Goal: Information Seeking & Learning: Learn about a topic

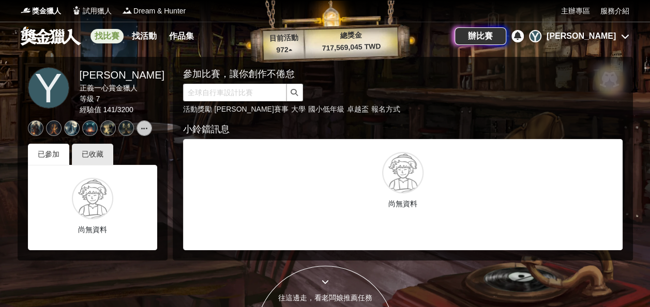
click at [112, 37] on link "找比賽" at bounding box center [107, 36] width 33 height 14
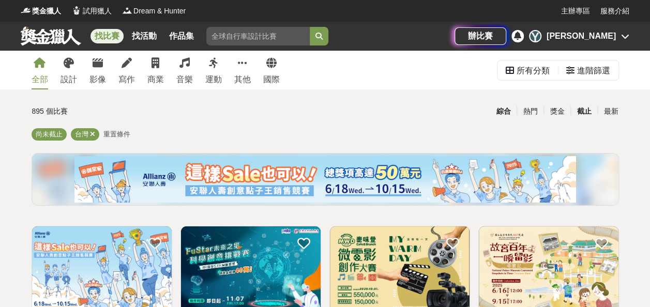
click at [583, 110] on div "截止" at bounding box center [584, 111] width 27 height 18
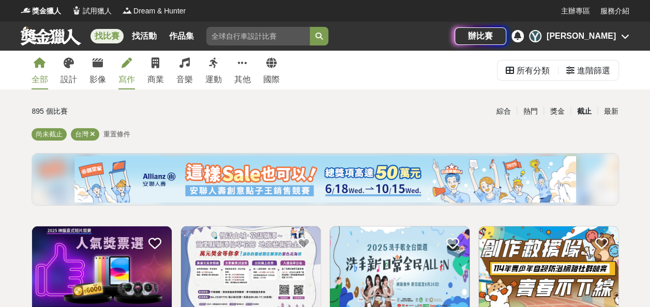
click at [124, 73] on link "寫作" at bounding box center [126, 70] width 17 height 39
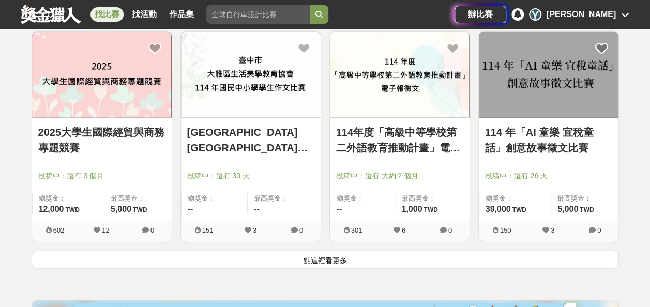
scroll to position [1397, 0]
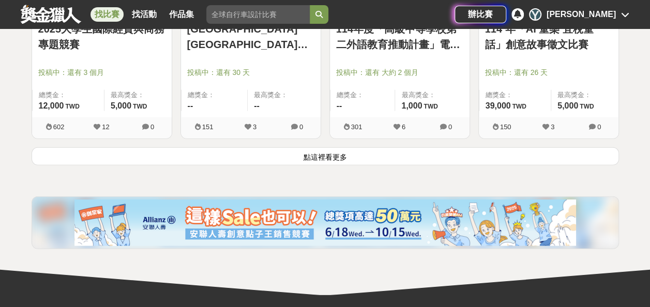
click at [327, 147] on button "點這裡看更多" at bounding box center [326, 156] width 588 height 18
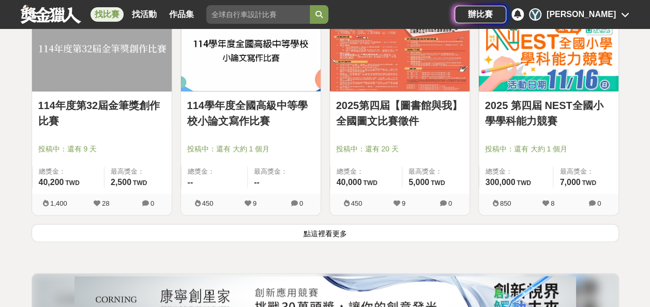
scroll to position [2741, 0]
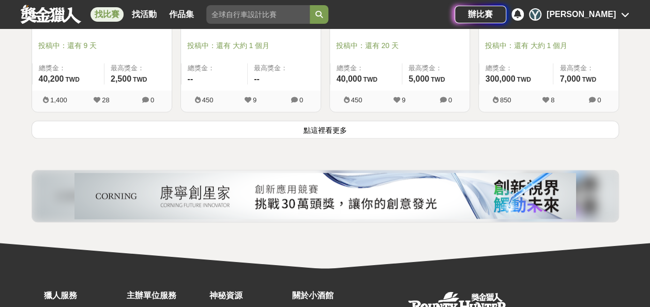
click at [345, 129] on button "點這裡看更多" at bounding box center [326, 130] width 588 height 18
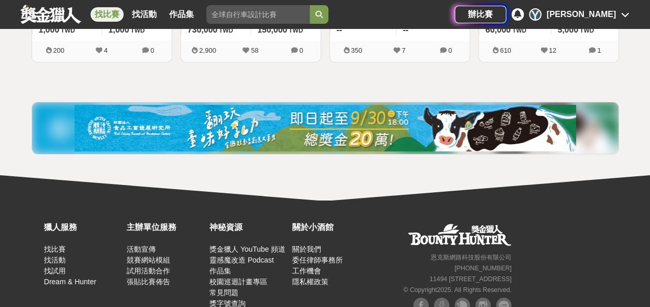
scroll to position [3703, 0]
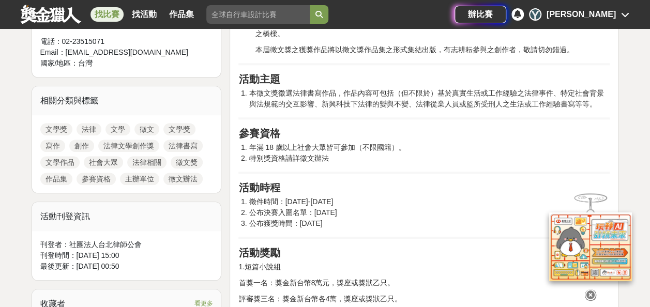
scroll to position [569, 0]
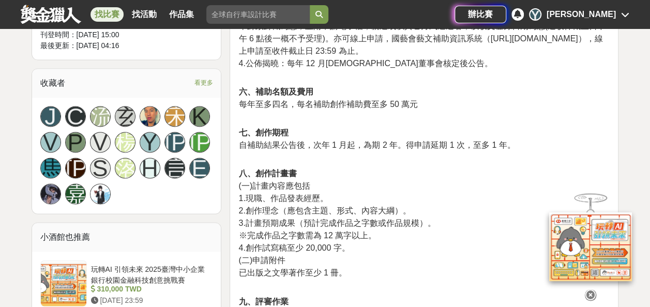
scroll to position [724, 0]
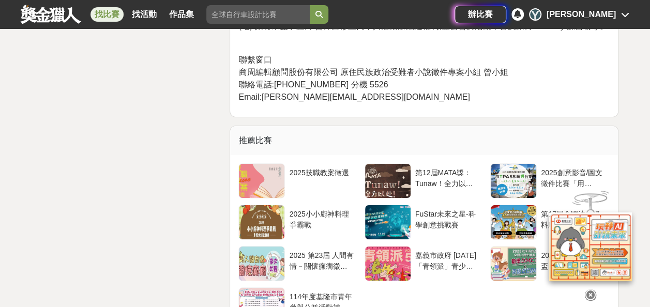
scroll to position [1810, 0]
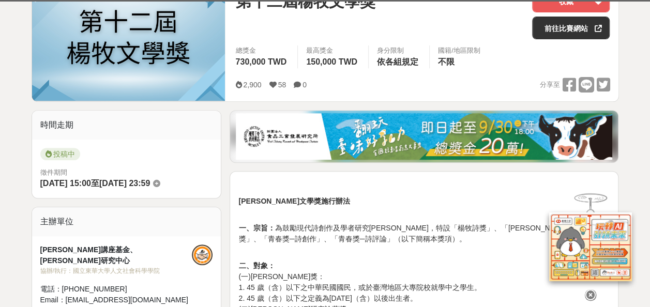
scroll to position [259, 0]
